Goal: Task Accomplishment & Management: Manage account settings

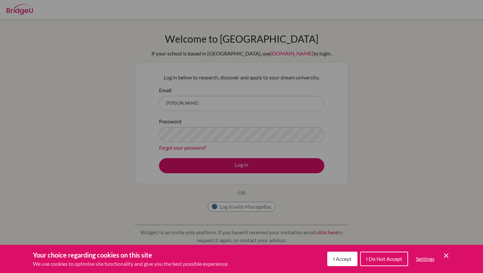
click at [335, 262] on span "I Accept" at bounding box center [342, 259] width 18 height 6
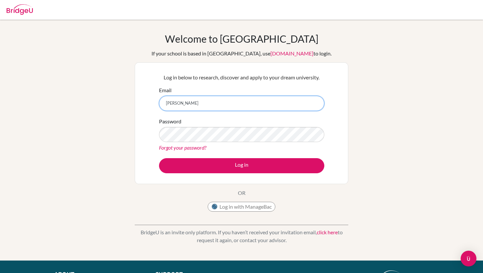
click at [206, 108] on input "[PERSON_NAME]" at bounding box center [241, 103] width 165 height 15
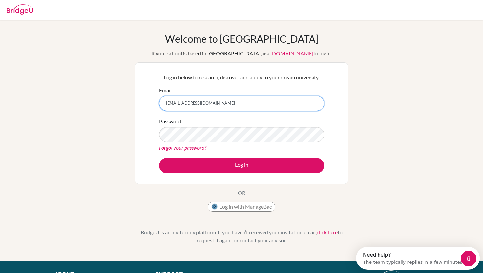
type input "[EMAIL_ADDRESS][DOMAIN_NAME]"
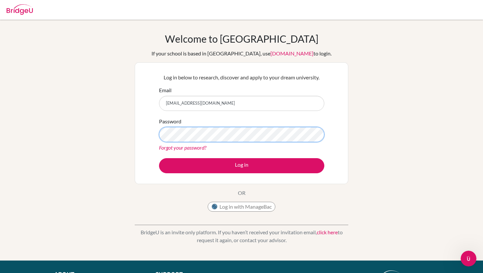
click at [159, 158] on button "Log in" at bounding box center [241, 165] width 165 height 15
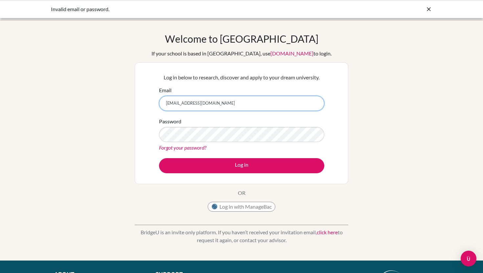
drag, startPoint x: 241, startPoint y: 99, endPoint x: 150, endPoint y: 101, distance: 91.0
click at [150, 101] on div "Log in below to research, discover and apply to your dream university. Email [E…" at bounding box center [241, 123] width 213 height 122
click at [203, 105] on input "[EMAIL_ADDRESS][DOMAIN_NAME]" at bounding box center [241, 103] width 165 height 15
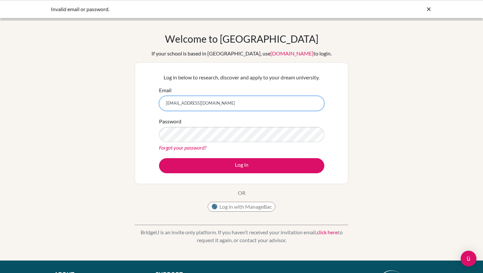
type input "[EMAIL_ADDRESS][DOMAIN_NAME]"
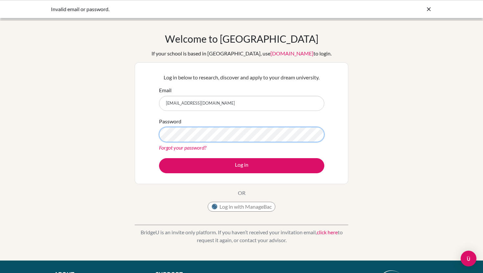
click at [159, 158] on button "Log in" at bounding box center [241, 165] width 165 height 15
